Goal: Use online tool/utility: Utilize a website feature to perform a specific function

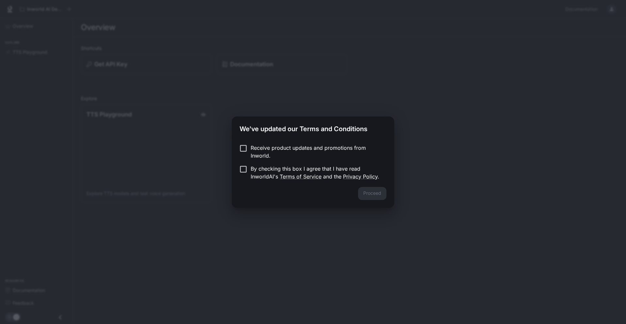
drag, startPoint x: 372, startPoint y: 195, endPoint x: 255, endPoint y: 174, distance: 118.8
click at [368, 195] on div "Proceed" at bounding box center [313, 197] width 162 height 21
click at [366, 194] on button "Proceed" at bounding box center [372, 193] width 28 height 13
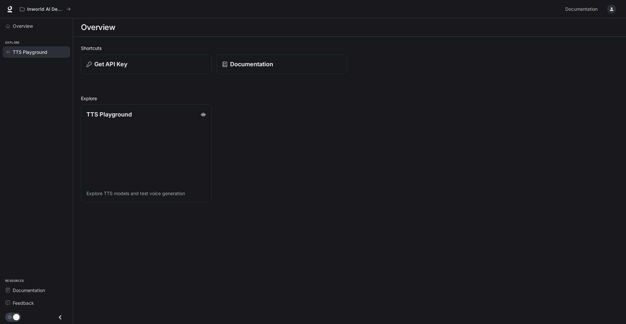
click at [37, 54] on span "TTS Playground" at bounding box center [30, 52] width 35 height 7
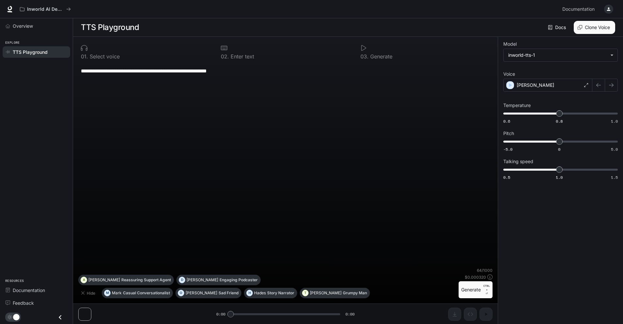
click at [281, 106] on div "**********" at bounding box center [285, 165] width 414 height 205
click at [595, 27] on button "Clone Voice" at bounding box center [594, 27] width 41 height 13
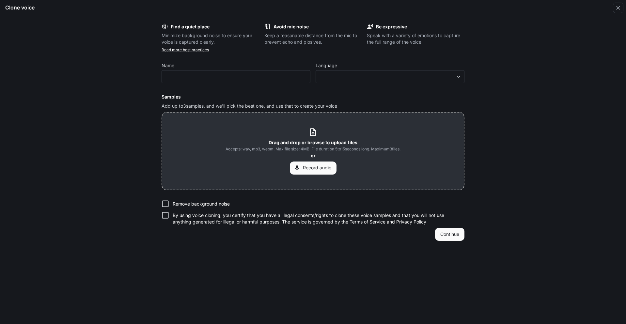
click at [320, 168] on button "Record audio" at bounding box center [313, 167] width 47 height 13
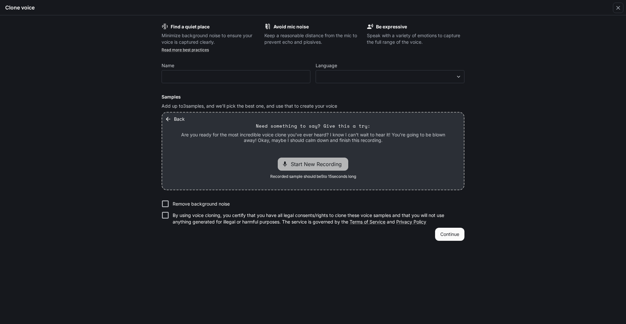
click at [310, 165] on span "Start New Recording" at bounding box center [318, 164] width 55 height 8
click at [336, 166] on p "00:05" at bounding box center [340, 163] width 20 height 9
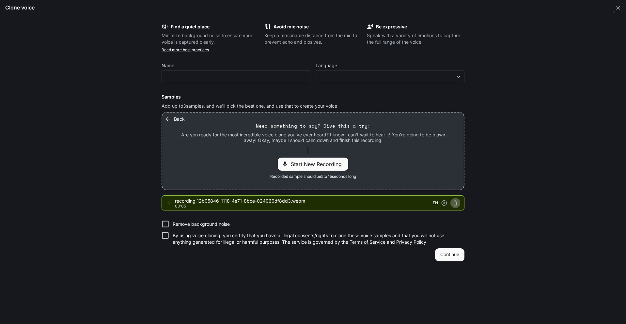
click at [455, 202] on icon "button" at bounding box center [455, 203] width 7 height 7
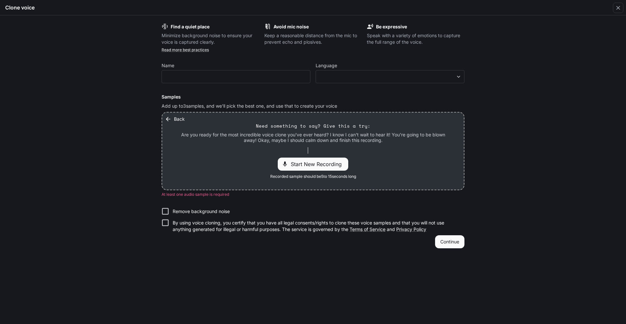
click at [306, 163] on span "Start New Recording" at bounding box center [318, 164] width 55 height 8
click at [340, 162] on p "00:11" at bounding box center [340, 163] width 20 height 9
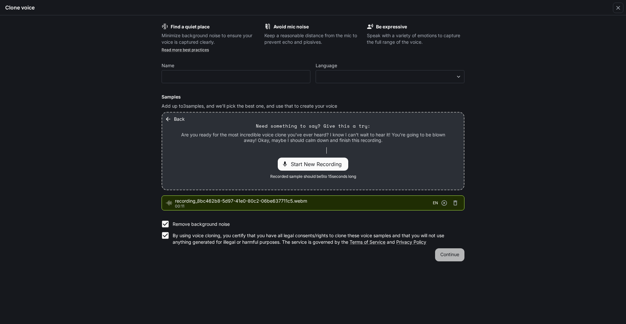
click at [453, 253] on button "Continue" at bounding box center [449, 254] width 29 height 13
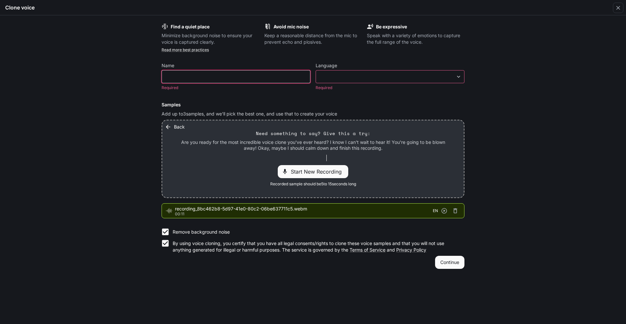
click at [229, 78] on input "text" at bounding box center [236, 76] width 148 height 7
click at [457, 210] on icon "button" at bounding box center [455, 211] width 7 height 7
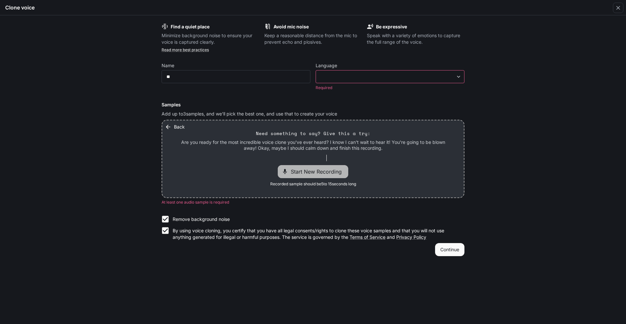
click at [328, 172] on span "Start New Recording" at bounding box center [318, 172] width 55 height 8
click at [345, 170] on p "00:11" at bounding box center [340, 171] width 20 height 9
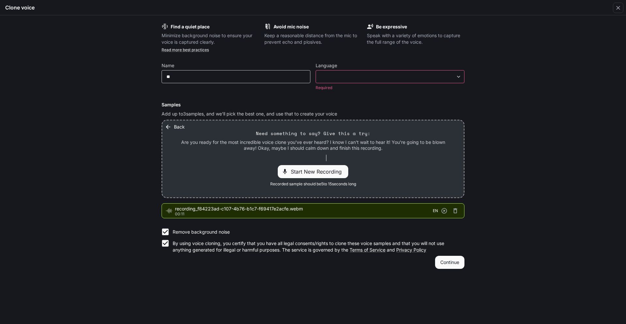
click at [243, 81] on div "** ​" at bounding box center [235, 76] width 149 height 13
type input "******"
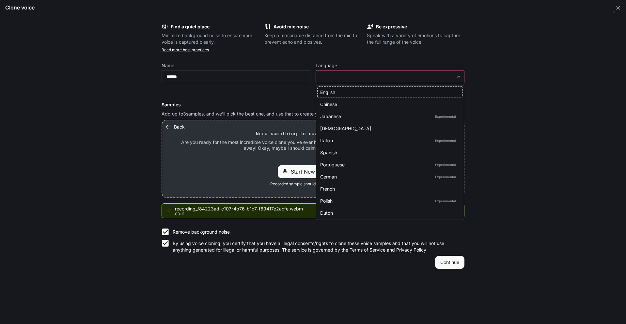
click at [334, 73] on body "**********" at bounding box center [313, 162] width 626 height 324
click at [351, 88] on li "English" at bounding box center [389, 92] width 145 height 11
type input "*****"
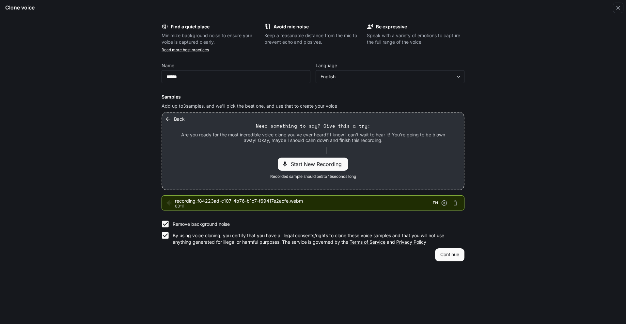
click at [444, 252] on button "Continue" at bounding box center [449, 254] width 29 height 13
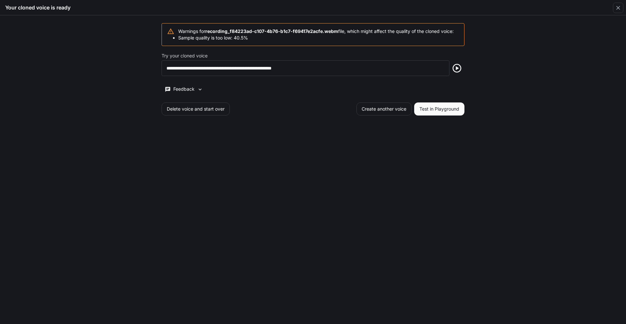
click at [452, 70] on icon "button" at bounding box center [457, 68] width 10 height 10
click at [202, 112] on button "Delete voice and start over" at bounding box center [195, 108] width 68 height 13
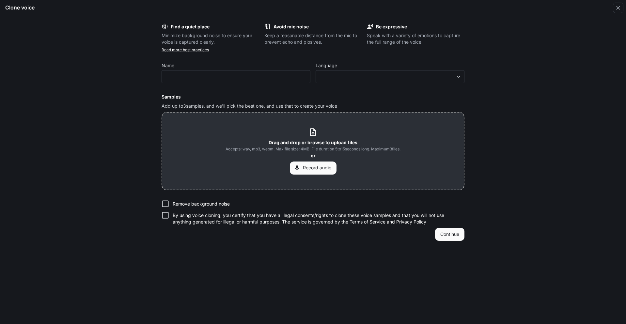
click at [304, 166] on button "Record audio" at bounding box center [313, 167] width 47 height 13
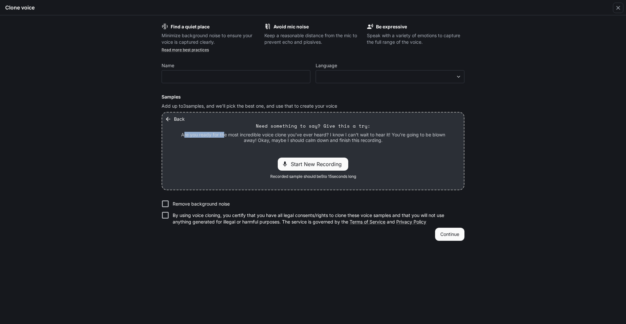
drag, startPoint x: 182, startPoint y: 133, endPoint x: 193, endPoint y: 137, distance: 12.0
click at [222, 134] on p "Are you ready for the most incredible voice clone you've ever heard? I know I c…" at bounding box center [313, 137] width 270 height 11
drag, startPoint x: 176, startPoint y: 134, endPoint x: 182, endPoint y: 133, distance: 6.3
click at [176, 134] on div "Back Need something to say? Give this a try: Are you ready for the most incredi…" at bounding box center [312, 151] width 301 height 77
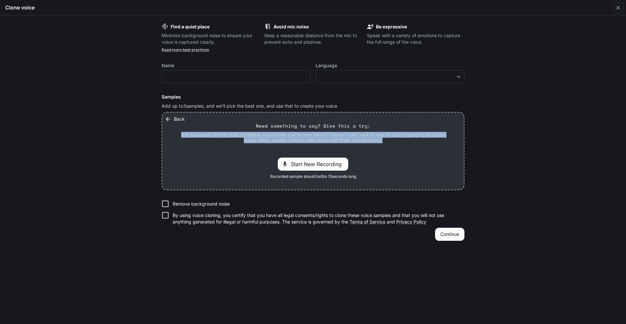
drag, startPoint x: 179, startPoint y: 133, endPoint x: 386, endPoint y: 142, distance: 207.1
click at [386, 142] on p "Are you ready for the most incredible voice clone you've ever heard? I know I c…" at bounding box center [313, 137] width 270 height 11
copy p "Are you ready for the most incredible voice clone you've ever heard? I know I c…"
